Goal: Find specific page/section: Find specific page/section

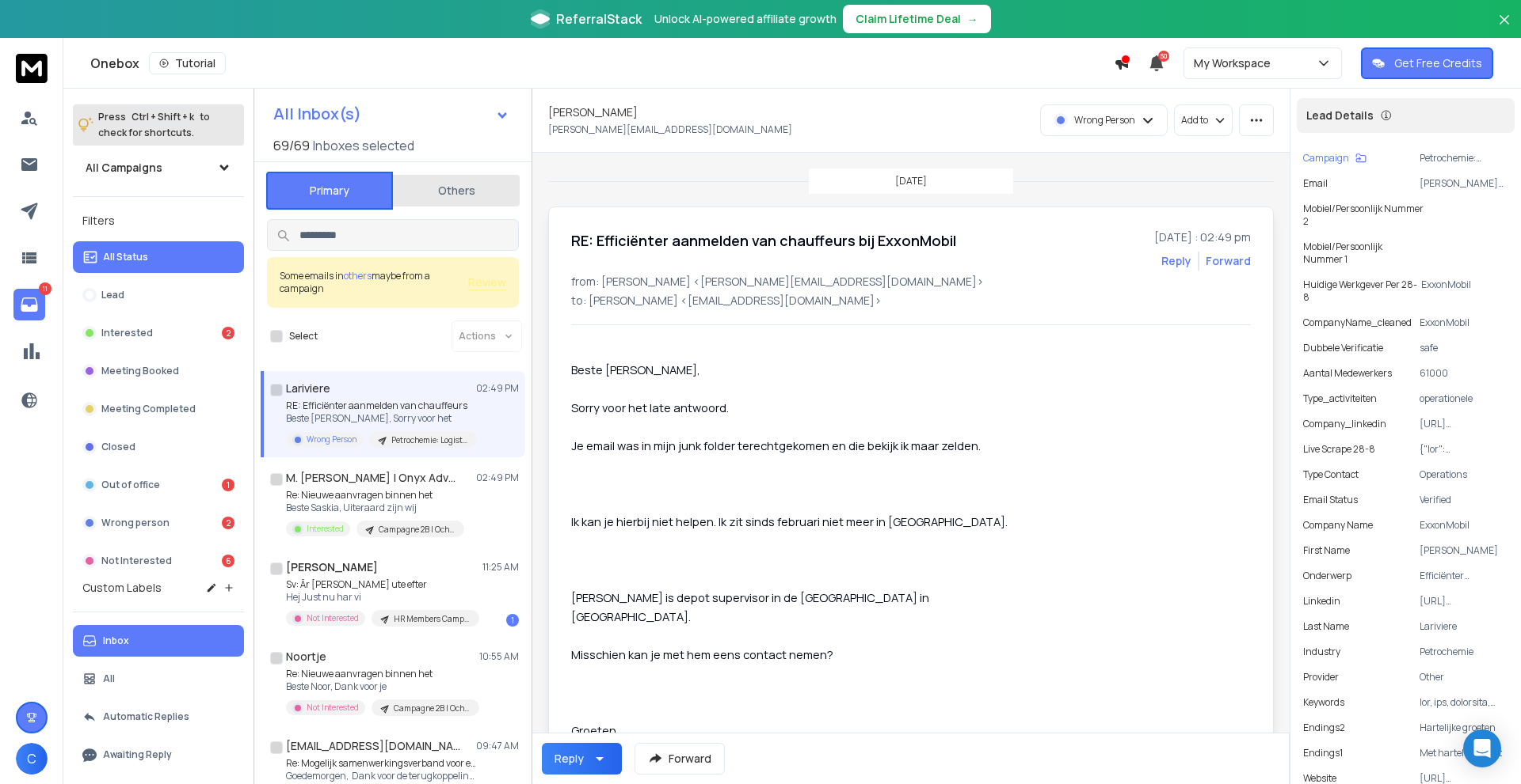
scroll to position [1662, 0]
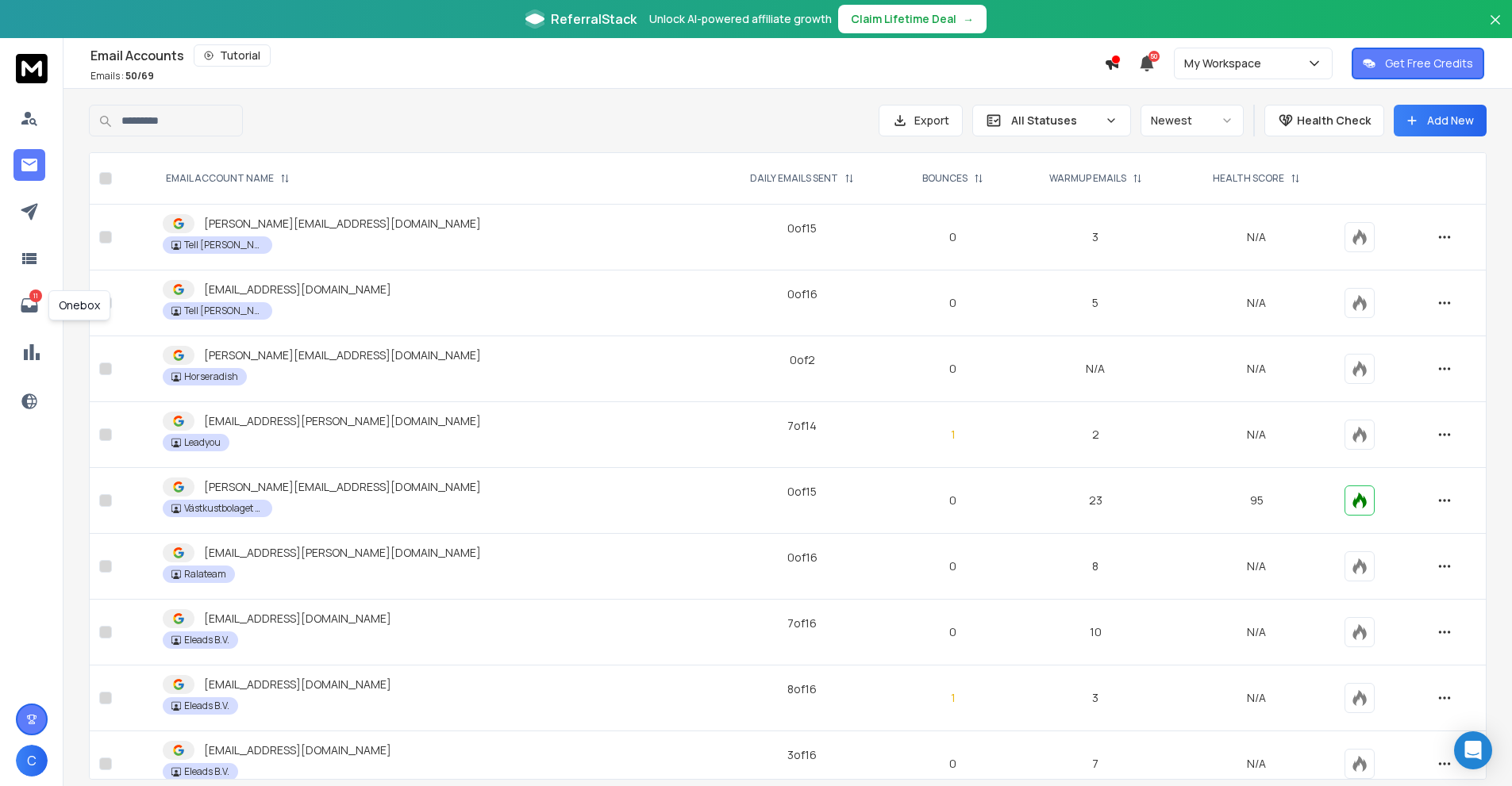
click at [37, 288] on div "11" at bounding box center [31, 262] width 36 height 321
click at [26, 300] on icon at bounding box center [29, 306] width 20 height 20
